Goal: Find specific fact: Find specific fact

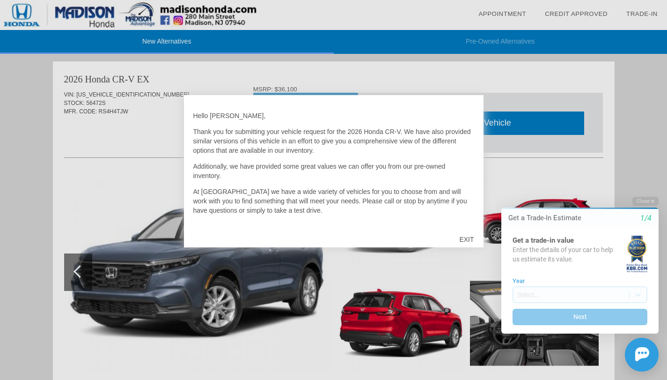
click at [468, 237] on div "EXIT" at bounding box center [466, 239] width 33 height 28
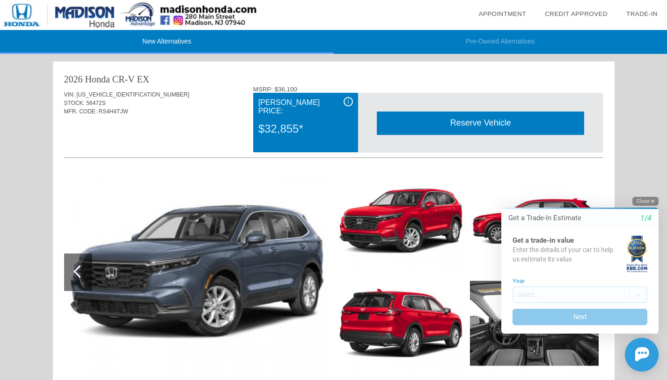
click at [650, 203] on button "Close" at bounding box center [646, 201] width 26 height 9
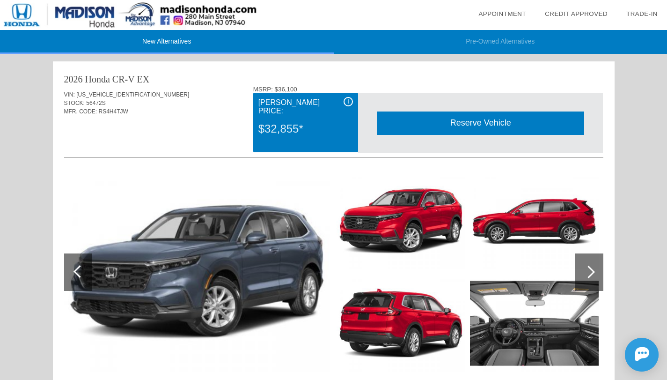
click at [90, 95] on span "[US_VEHICLE_IDENTIFICATION_NUMBER]" at bounding box center [132, 94] width 113 height 7
copy span "[US_VEHICLE_IDENTIFICATION_NUMBER]"
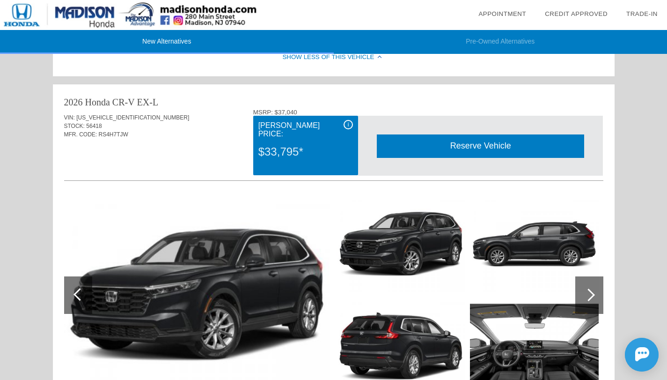
scroll to position [397, 0]
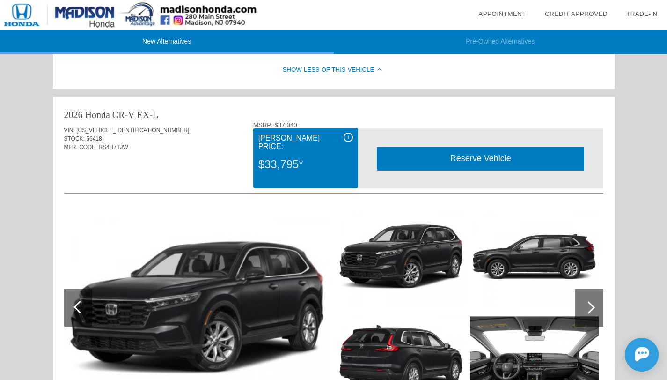
click at [115, 129] on span "[US_VEHICLE_IDENTIFICATION_NUMBER]" at bounding box center [132, 130] width 113 height 7
copy span "[US_VEHICLE_IDENTIFICATION_NUMBER]"
click at [126, 128] on span "[US_VEHICLE_IDENTIFICATION_NUMBER]" at bounding box center [132, 130] width 113 height 7
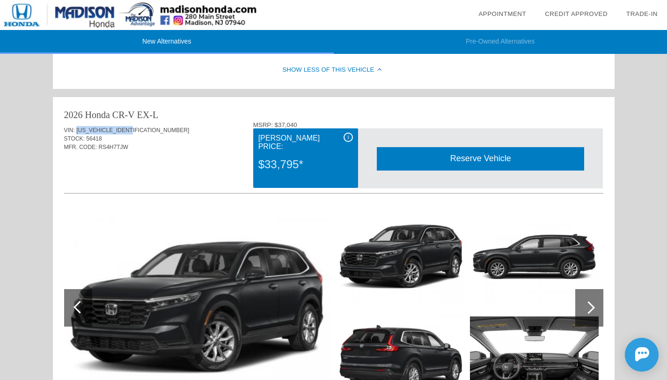
scroll to position [0, 0]
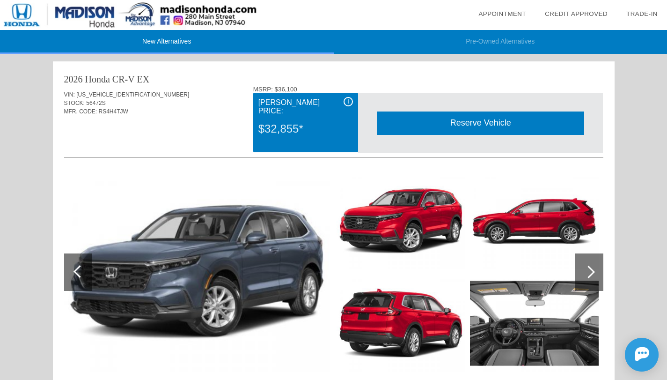
click at [104, 91] on span "[US_VEHICLE_IDENTIFICATION_NUMBER]" at bounding box center [132, 94] width 113 height 7
copy span "[US_VEHICLE_IDENTIFICATION_NUMBER]"
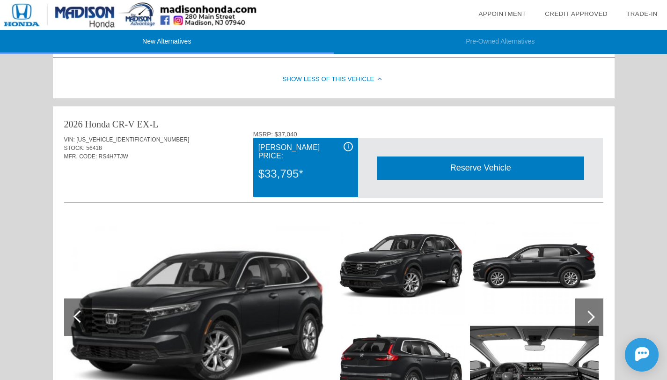
scroll to position [393, 0]
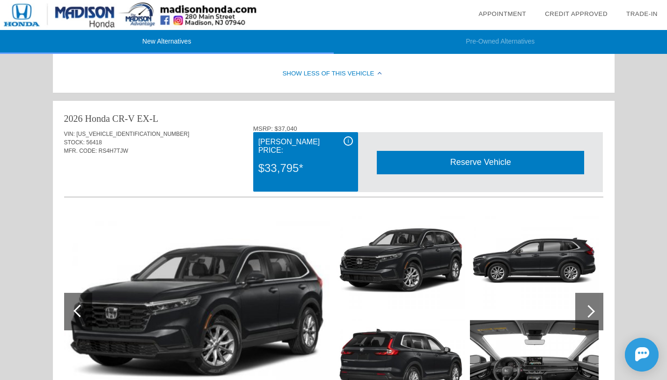
click at [127, 133] on span "[US_VEHICLE_IDENTIFICATION_NUMBER]" at bounding box center [132, 134] width 113 height 7
copy span "[US_VEHICLE_IDENTIFICATION_NUMBER]"
